Goal: Communication & Community: Ask a question

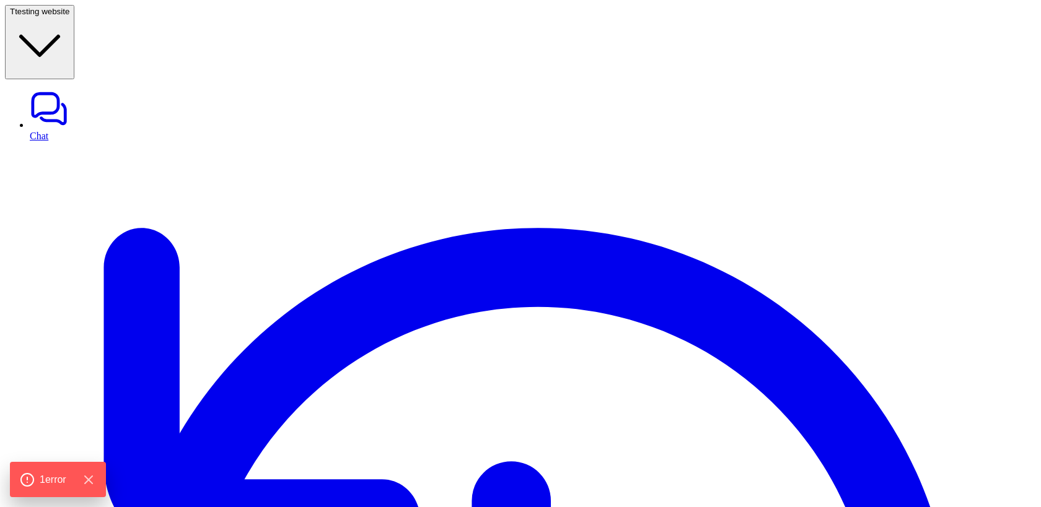
type textarea "**********"
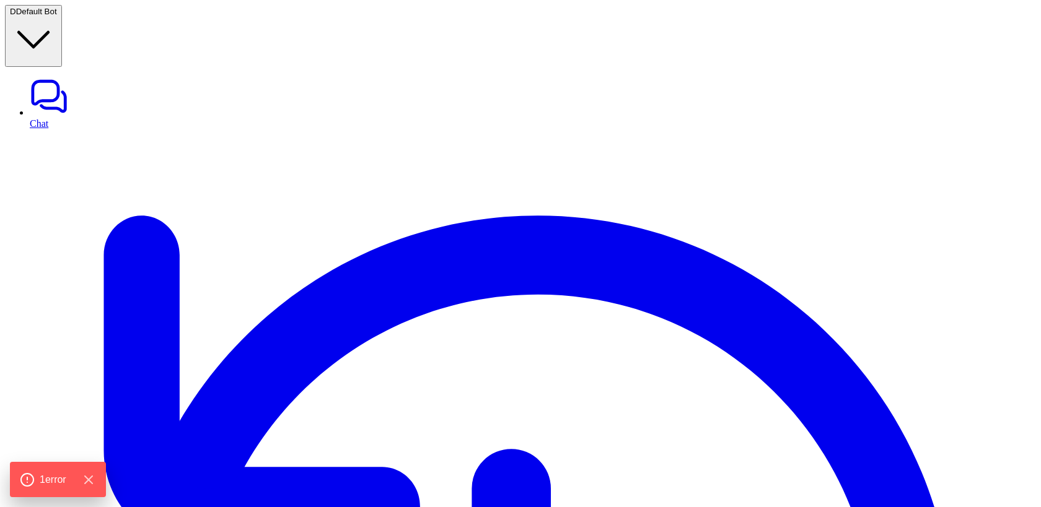
click at [62, 17] on button "D Default Bot" at bounding box center [33, 36] width 57 height 62
